Goal: Information Seeking & Learning: Check status

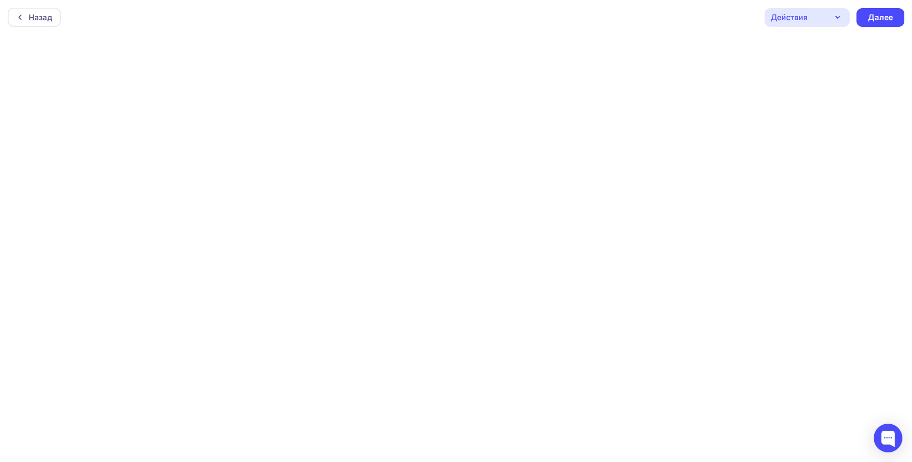
scroll to position [2, 0]
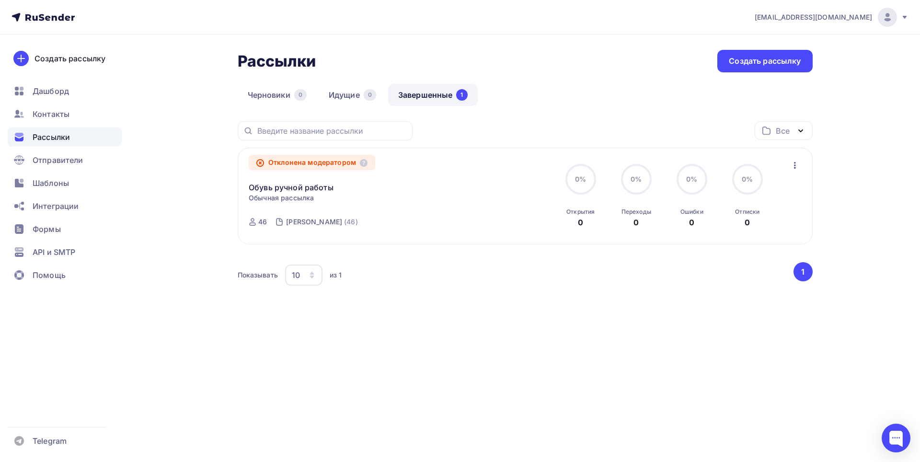
click at [430, 94] on link "Завершенные 1" at bounding box center [433, 95] width 90 height 22
click at [426, 93] on link "Завершенные 1" at bounding box center [433, 95] width 90 height 22
click at [345, 166] on div "Отклонена модератором" at bounding box center [312, 162] width 126 height 15
drag, startPoint x: 450, startPoint y: 83, endPoint x: 447, endPoint y: 92, distance: 10.1
click at [450, 83] on div "Рассылки Рассылки Создать рассылку Черновики 0 Идущие 0 Завершенные 1 Завершенн…" at bounding box center [525, 186] width 575 height 272
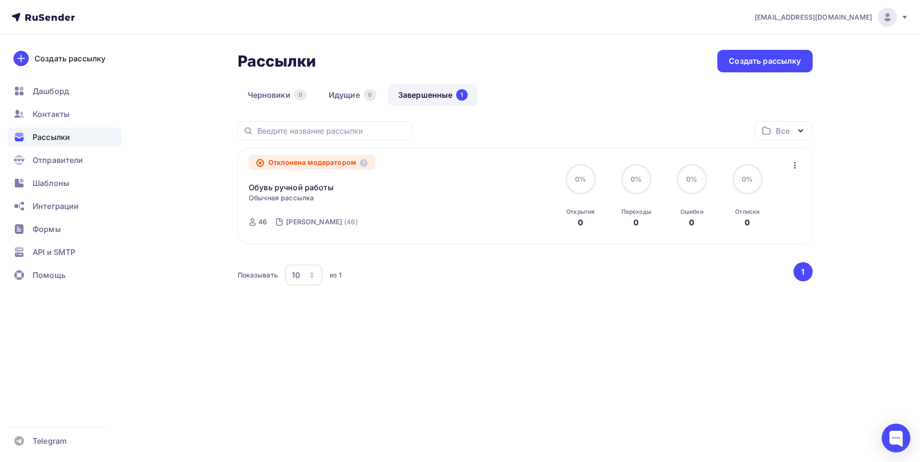
click at [446, 93] on link "Завершенные 1" at bounding box center [433, 95] width 90 height 22
click at [313, 166] on div "Отклонена модератором" at bounding box center [312, 162] width 126 height 15
click at [260, 163] on icon at bounding box center [260, 163] width 2 height 2
click at [363, 166] on icon at bounding box center [364, 163] width 8 height 8
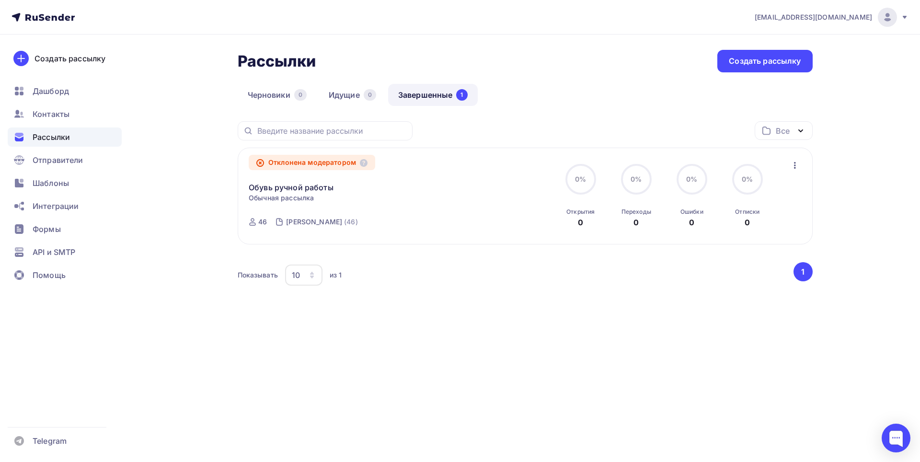
click at [791, 117] on div "Черновики 0 Идущие 0 Завершенные 1" at bounding box center [525, 102] width 575 height 37
click at [77, 140] on div "Рассылки" at bounding box center [65, 136] width 114 height 19
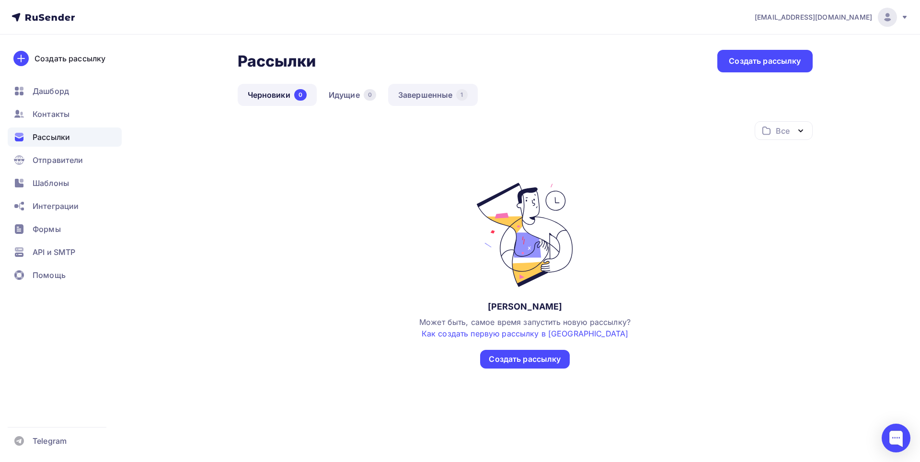
click at [423, 96] on link "Завершенные 1" at bounding box center [433, 95] width 90 height 22
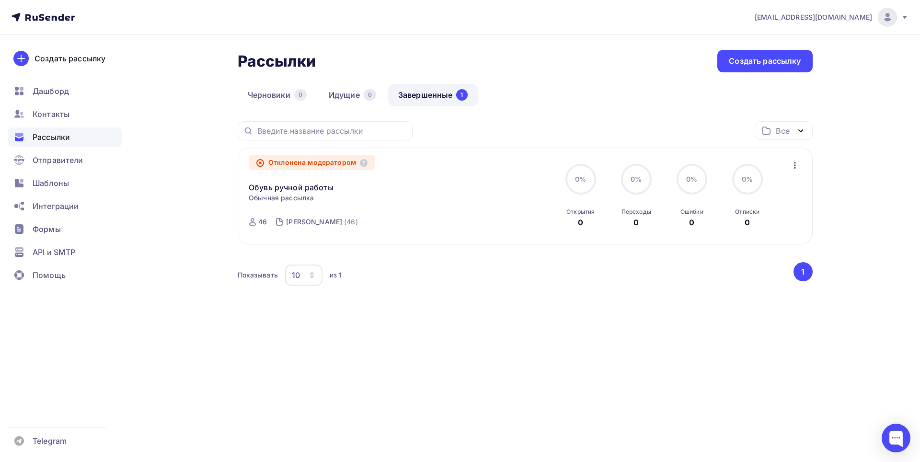
click at [274, 166] on div "Отклонена модератором" at bounding box center [312, 162] width 126 height 15
click at [273, 190] on link "Обувь ручной работы" at bounding box center [291, 187] width 85 height 11
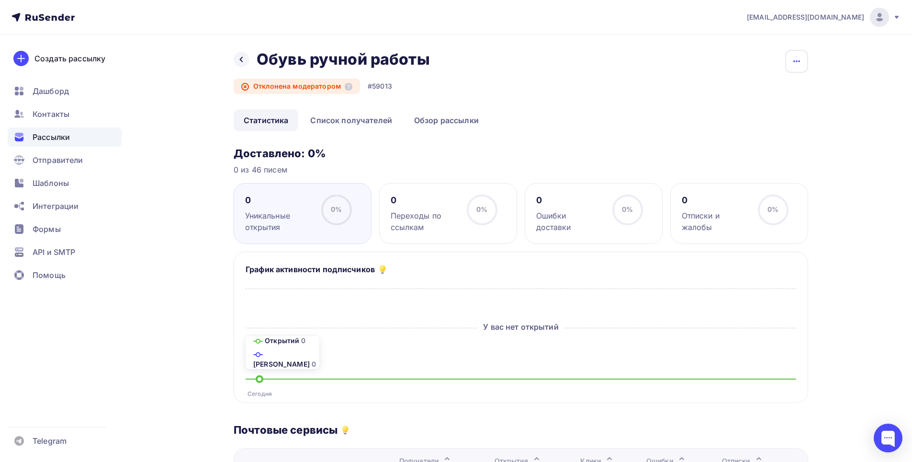
click at [799, 60] on icon "button" at bounding box center [796, 61] width 11 height 11
click at [60, 135] on span "Рассылки" at bounding box center [51, 136] width 37 height 11
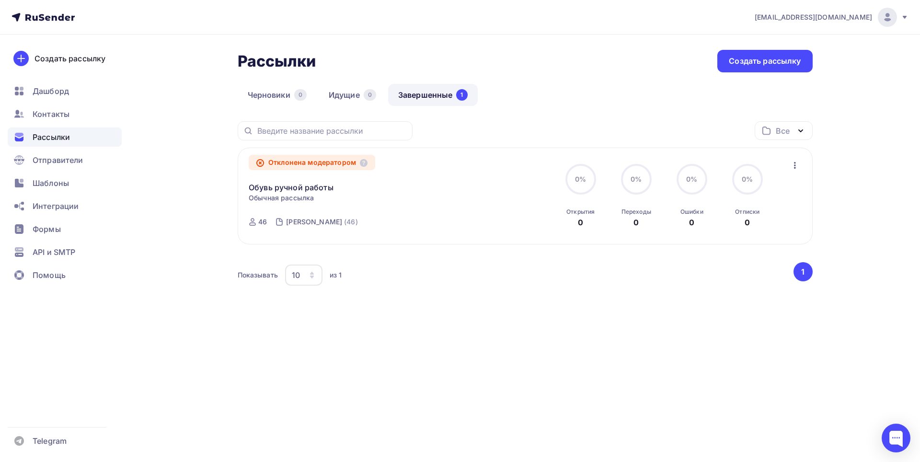
click at [60, 134] on span "Рассылки" at bounding box center [51, 136] width 37 height 11
click at [202, 159] on div "Рассылки Рассылки Создать рассылку Черновики 0 Идущие 0 Завершенные 1 Завершенн…" at bounding box center [460, 196] width 785 height 325
click at [435, 97] on link "Завершенные 1" at bounding box center [433, 95] width 90 height 22
click at [357, 90] on link "Идущие 0" at bounding box center [352, 95] width 68 height 22
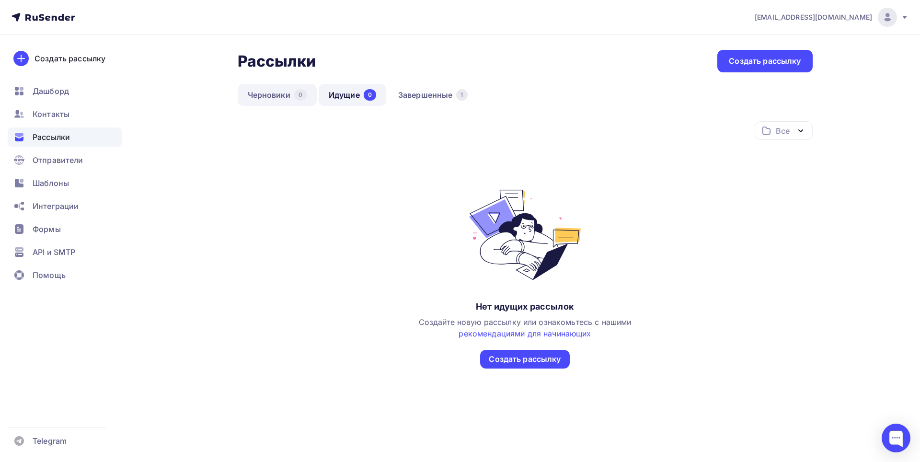
click at [295, 98] on div "0" at bounding box center [300, 94] width 12 height 11
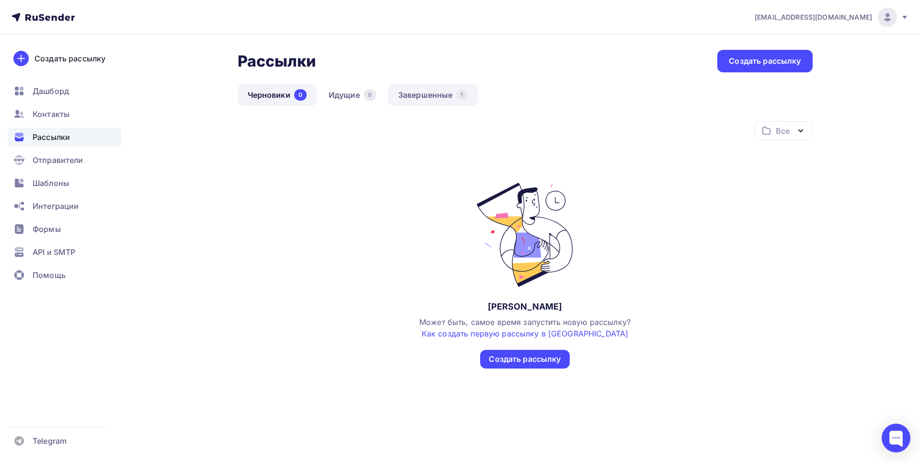
click at [428, 102] on link "Завершенные 1" at bounding box center [433, 95] width 90 height 22
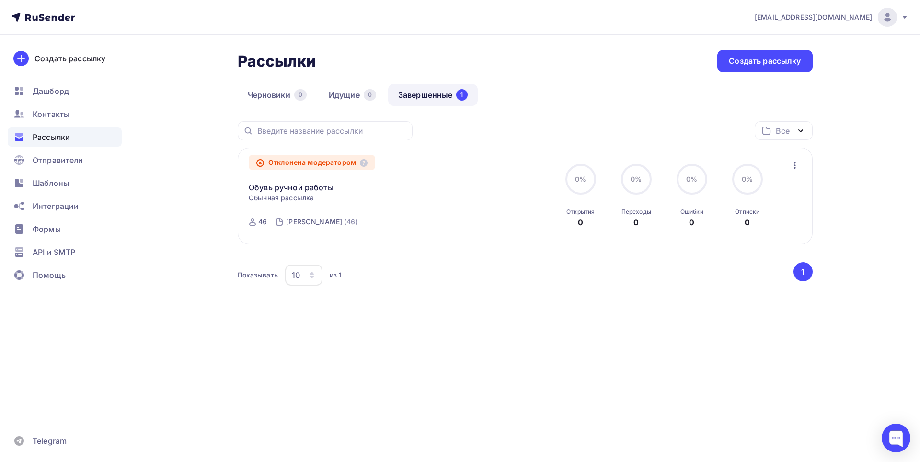
click at [434, 91] on link "Завершенные 1" at bounding box center [433, 95] width 90 height 22
click at [455, 96] on link "Завершенные 1" at bounding box center [433, 95] width 90 height 22
click at [458, 93] on div "1" at bounding box center [461, 94] width 11 height 11
click at [312, 224] on div "[PERSON_NAME]" at bounding box center [314, 222] width 56 height 10
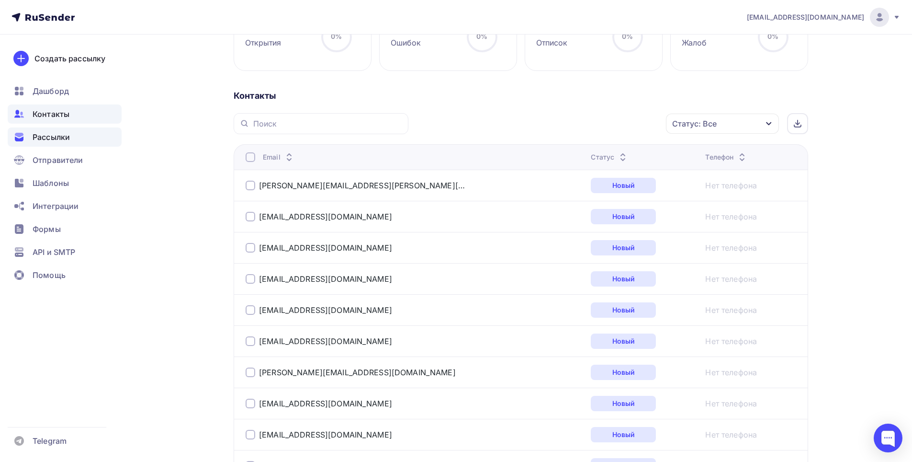
scroll to position [160, 0]
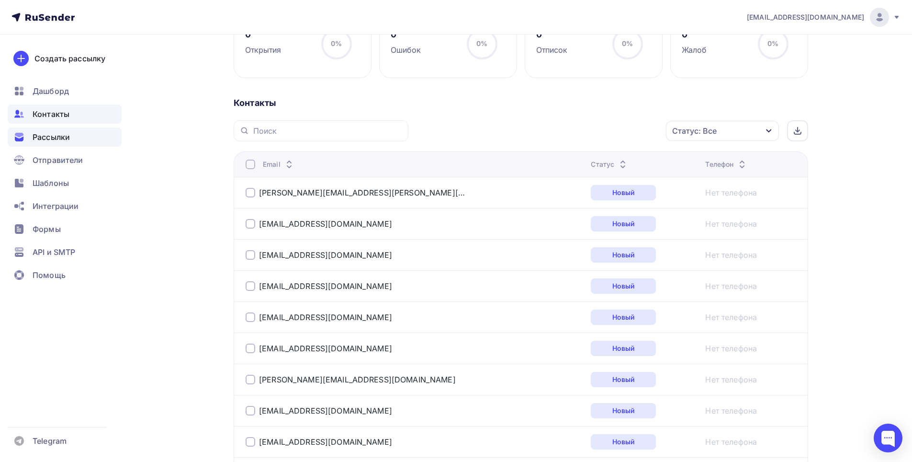
click at [54, 138] on span "Рассылки" at bounding box center [51, 136] width 37 height 11
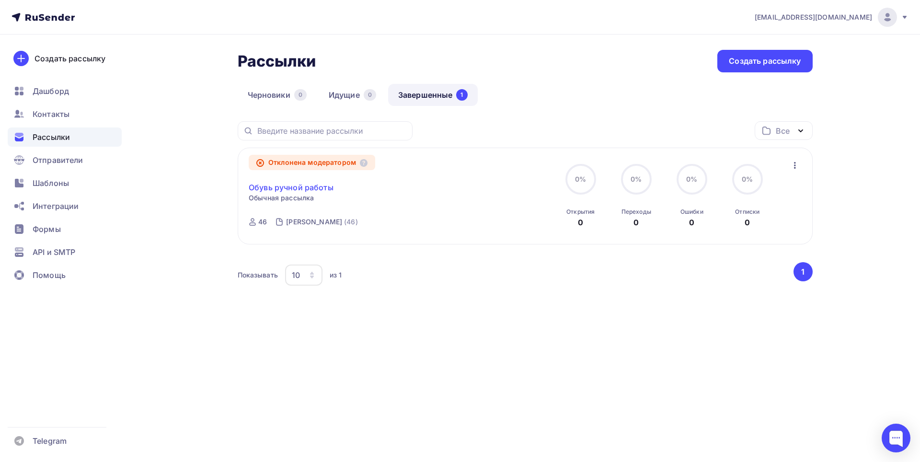
click at [300, 187] on link "Обувь ручной работы" at bounding box center [291, 187] width 85 height 11
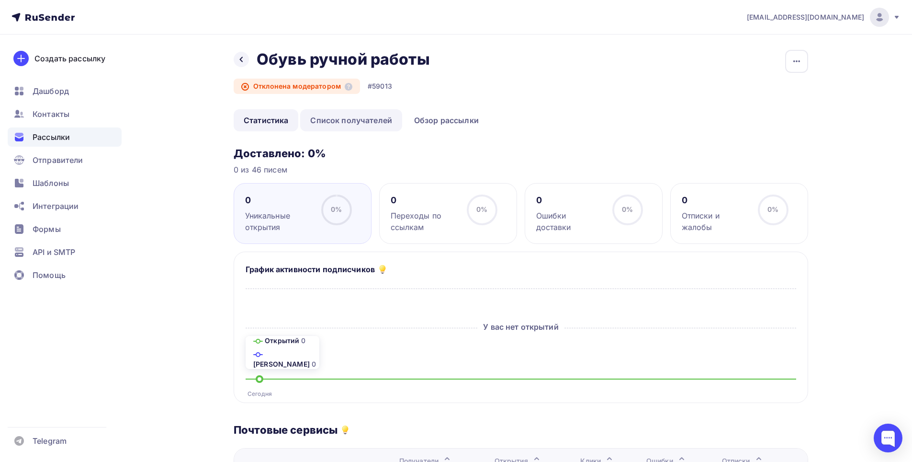
click at [347, 125] on link "Список получателей" at bounding box center [351, 120] width 102 height 22
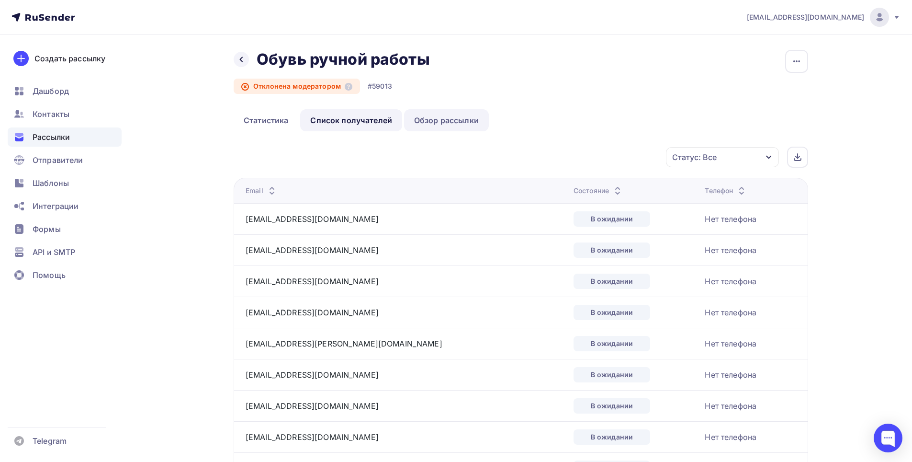
click at [443, 115] on link "Обзор рассылки" at bounding box center [446, 120] width 85 height 22
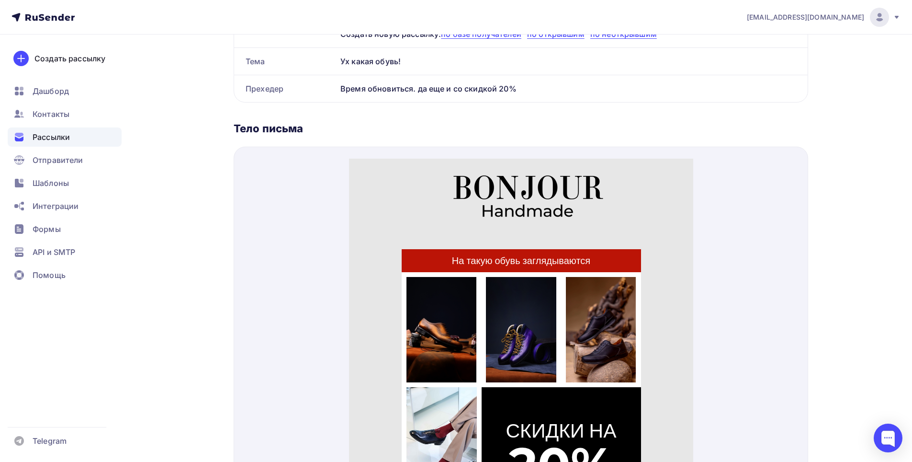
scroll to position [335, 0]
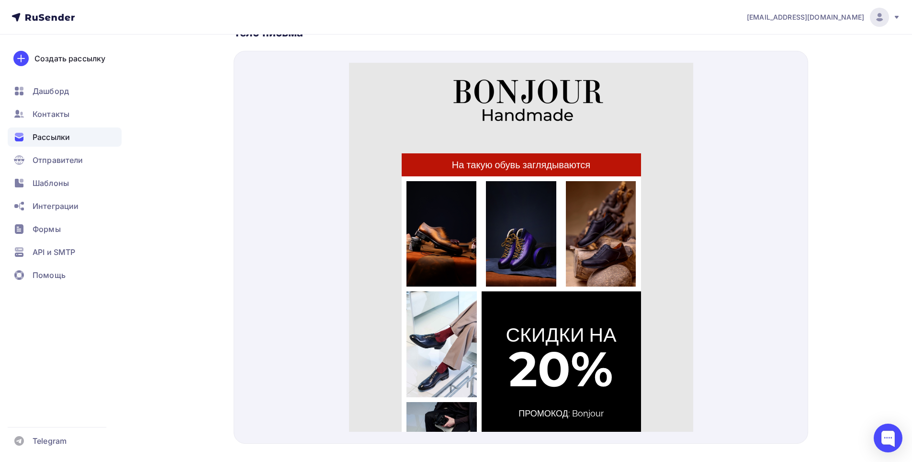
click at [544, 107] on img at bounding box center [521, 96] width 230 height 81
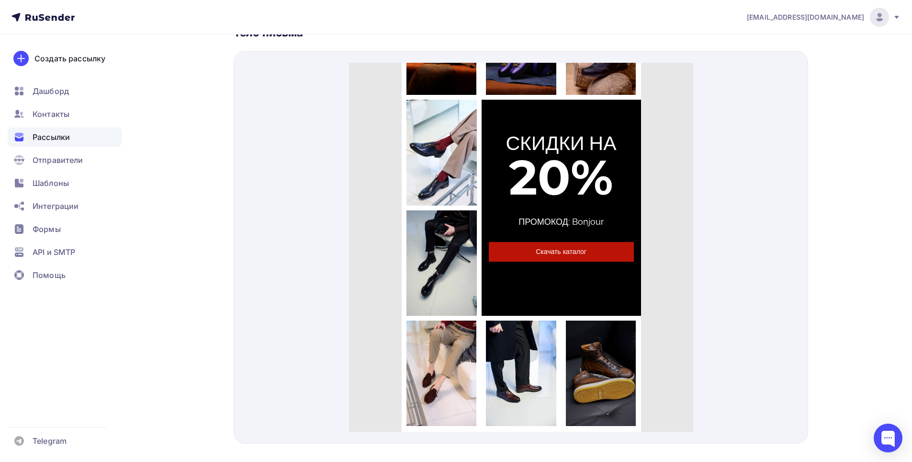
click at [541, 203] on td "ПРОМОКОД: Bonjour" at bounding box center [561, 203] width 145 height 26
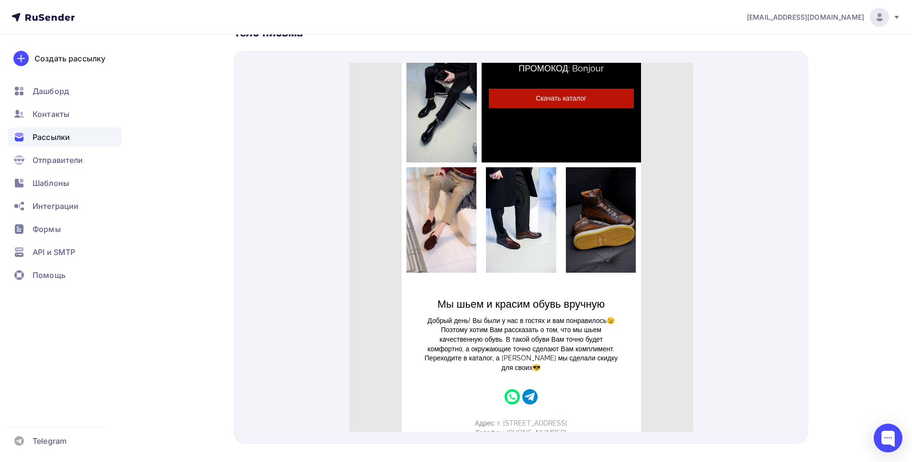
scroll to position [420, 0]
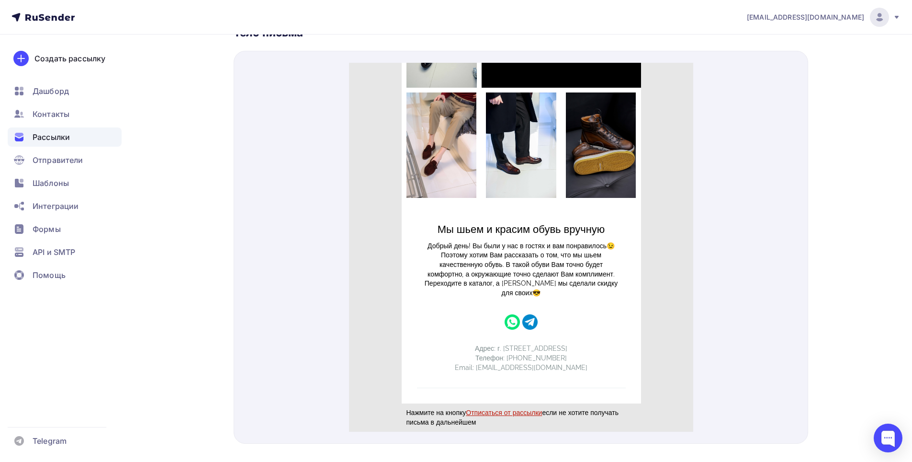
click at [530, 312] on img "Telegram icon" at bounding box center [529, 310] width 15 height 15
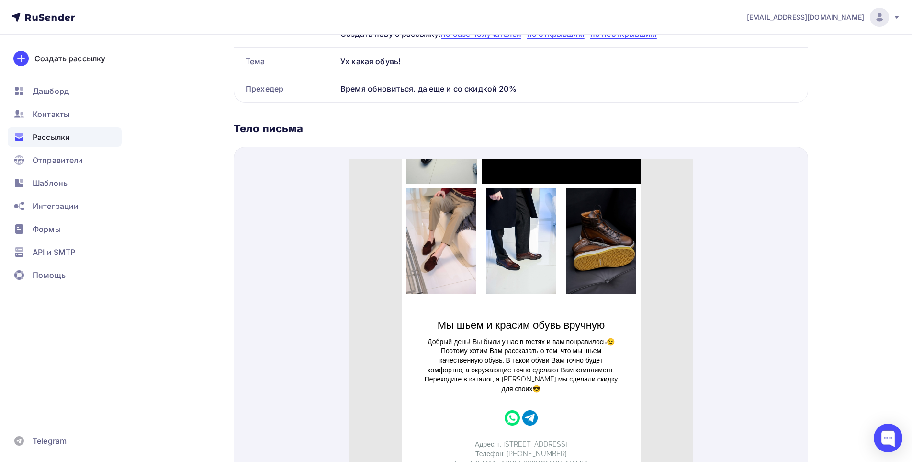
scroll to position [355, 0]
